Goal: Task Accomplishment & Management: Manage account settings

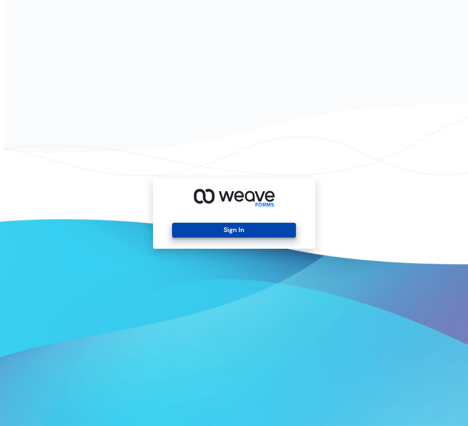
click at [236, 226] on button "Sign In" at bounding box center [234, 230] width 124 height 15
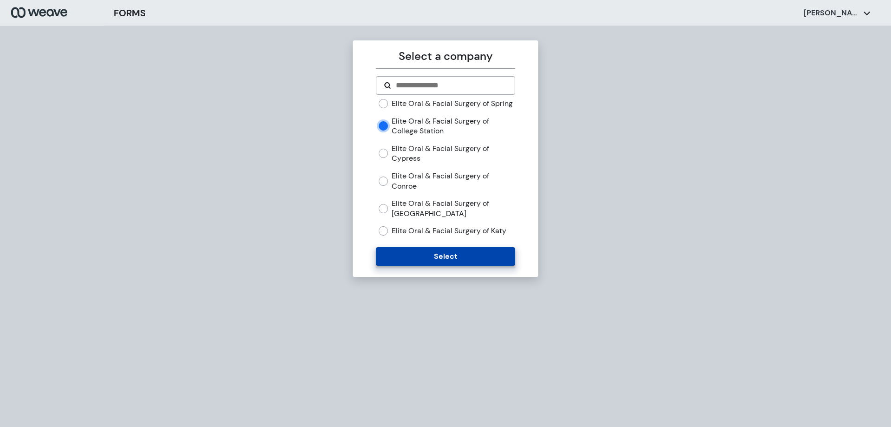
click at [445, 265] on button "Select" at bounding box center [445, 256] width 139 height 19
